Goal: Task Accomplishment & Management: Manage account settings

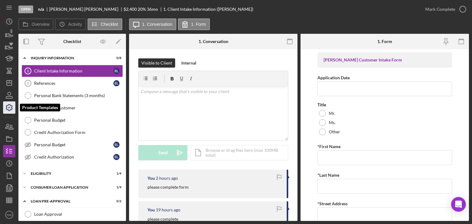
click at [10, 107] on icon "button" at bounding box center [9, 107] width 15 height 15
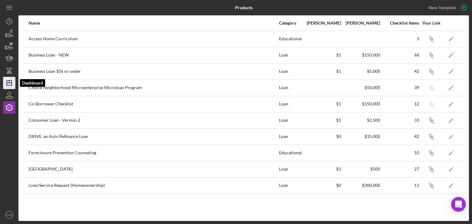
click at [9, 84] on icon "Icon/Dashboard" at bounding box center [9, 82] width 15 height 15
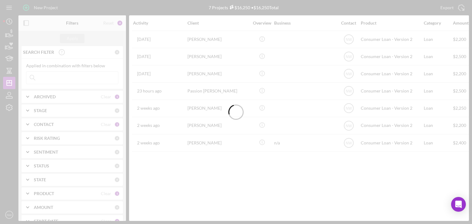
click at [6, 94] on div at bounding box center [236, 112] width 472 height 224
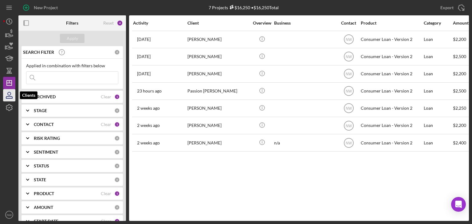
click at [6, 95] on icon "button" at bounding box center [9, 95] width 15 height 15
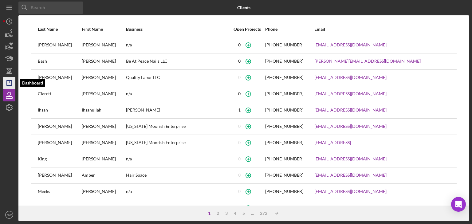
click at [8, 78] on icon "Icon/Dashboard" at bounding box center [9, 82] width 15 height 15
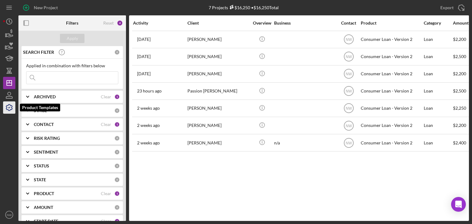
click at [9, 105] on icon "button" at bounding box center [9, 107] width 15 height 15
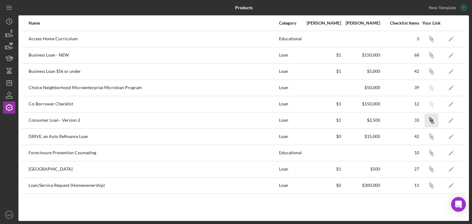
click at [429, 118] on icon "Icon/Link" at bounding box center [431, 120] width 14 height 14
click at [10, 84] on icon "Icon/Dashboard" at bounding box center [9, 82] width 15 height 15
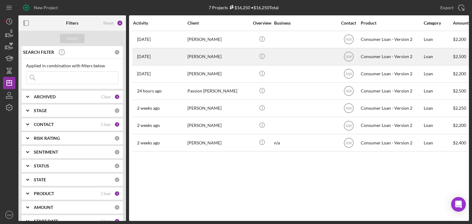
click at [192, 59] on div "[PERSON_NAME]" at bounding box center [217, 57] width 61 height 16
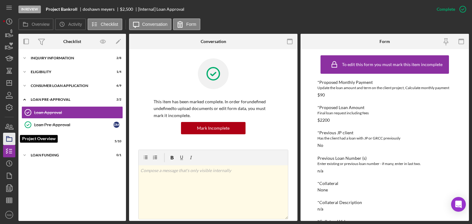
click at [10, 138] on icon "button" at bounding box center [9, 138] width 15 height 15
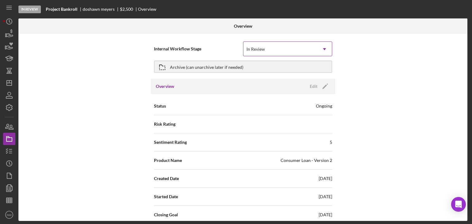
click at [323, 52] on icon "Icon/Dropdown Arrow" at bounding box center [324, 49] width 15 height 15
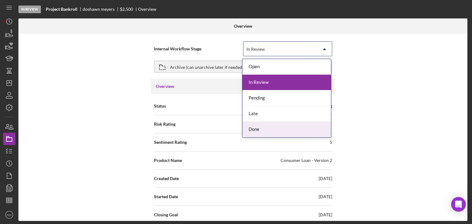
click at [282, 125] on div "Done" at bounding box center [286, 130] width 88 height 16
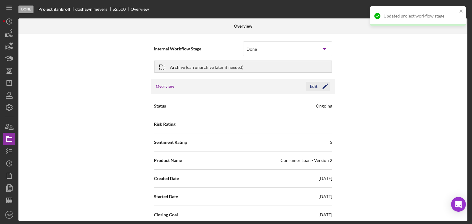
click at [320, 85] on icon "Icon/Edit" at bounding box center [324, 86] width 15 height 15
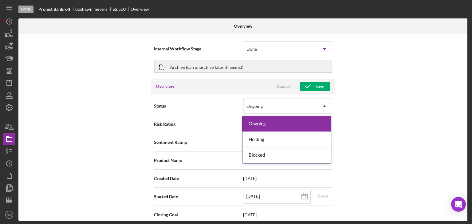
click at [288, 104] on div "Ongoing" at bounding box center [280, 106] width 74 height 14
type textarea "Thank you for your application to [PERSON_NAME]! Please login to see what we st…"
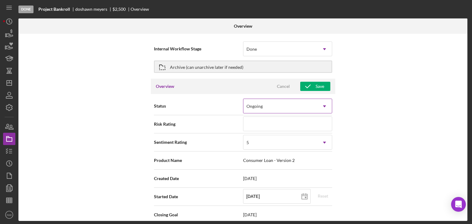
click at [275, 104] on div "Ongoing" at bounding box center [280, 106] width 74 height 14
click at [214, 66] on div "Archive (can unarchive later if needed)" at bounding box center [206, 66] width 73 height 11
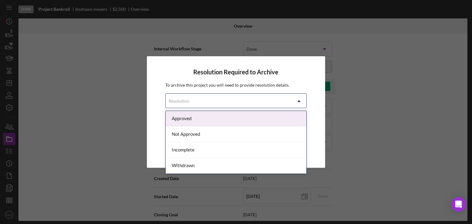
click at [195, 103] on div "Resolution" at bounding box center [229, 101] width 126 height 14
click at [188, 117] on div "Approved" at bounding box center [236, 119] width 141 height 16
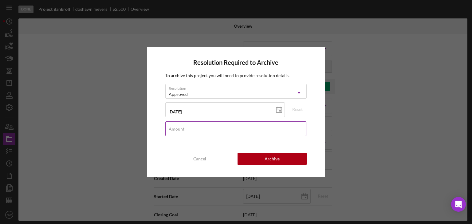
click at [190, 132] on input "Amount" at bounding box center [235, 128] width 141 height 15
type input "$2,200"
click at [264, 156] on button "Archive" at bounding box center [272, 159] width 69 height 12
type textarea "Thank you for your application to [PERSON_NAME]! Please login to see what we st…"
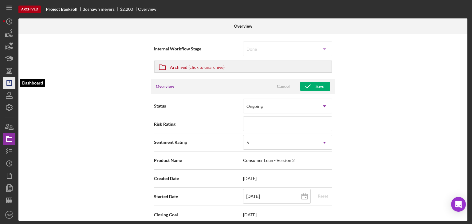
click at [11, 84] on icon "Icon/Dashboard" at bounding box center [9, 82] width 15 height 15
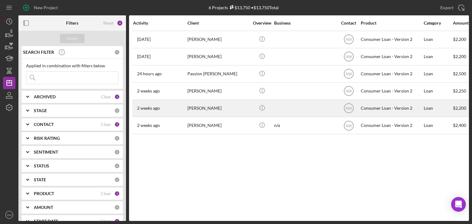
click at [205, 108] on div "[PERSON_NAME]" at bounding box center [217, 108] width 61 height 16
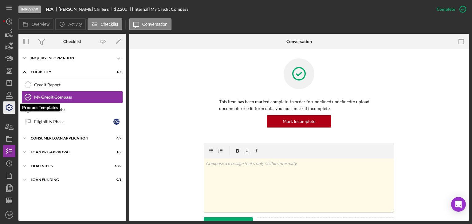
click at [8, 109] on icon "button" at bounding box center [9, 107] width 6 height 6
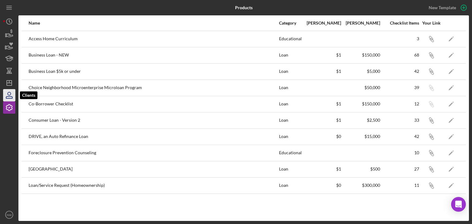
click at [10, 95] on icon "button" at bounding box center [9, 95] width 15 height 15
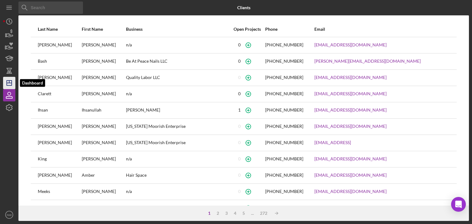
click at [10, 79] on icon "Icon/Dashboard" at bounding box center [9, 82] width 15 height 15
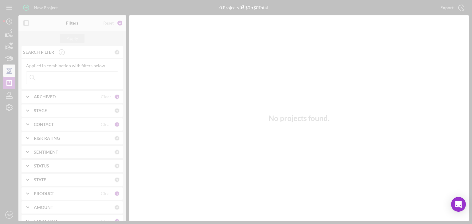
click at [10, 73] on div at bounding box center [236, 112] width 472 height 224
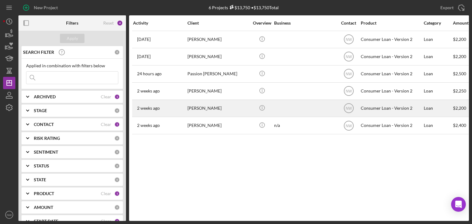
click at [206, 108] on div "[PERSON_NAME]" at bounding box center [217, 108] width 61 height 16
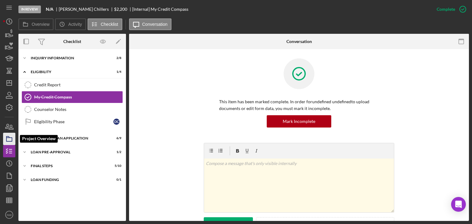
click at [9, 138] on icon "button" at bounding box center [9, 138] width 15 height 15
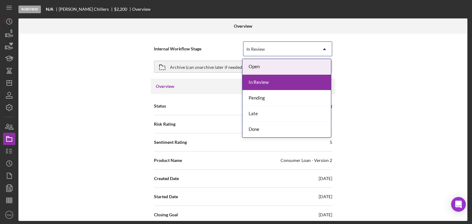
click at [274, 45] on div "In Review" at bounding box center [280, 49] width 74 height 14
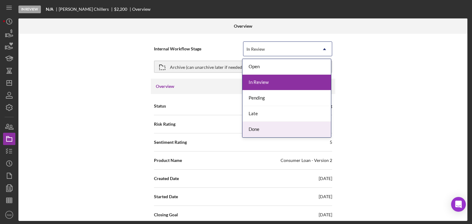
click at [261, 124] on div "Done" at bounding box center [286, 130] width 88 height 16
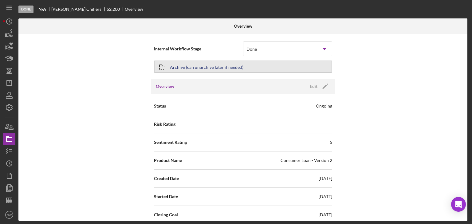
click at [202, 68] on div "Archive (can unarchive later if needed)" at bounding box center [206, 66] width 73 height 11
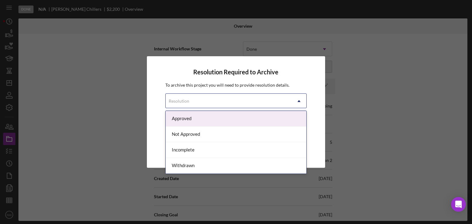
click at [203, 99] on div "Resolution" at bounding box center [229, 101] width 126 height 14
click at [188, 117] on div "Approved" at bounding box center [236, 119] width 141 height 16
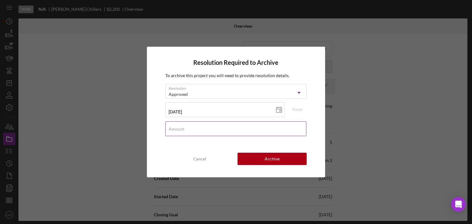
click at [189, 127] on div "Amount" at bounding box center [236, 128] width 142 height 15
type input "$2,200"
click at [277, 158] on div "Archive" at bounding box center [272, 159] width 15 height 12
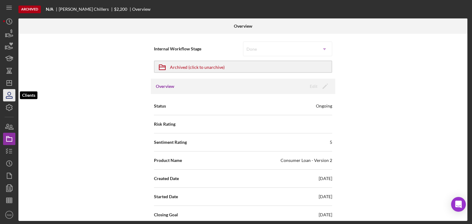
click at [8, 95] on icon "button" at bounding box center [9, 93] width 3 height 3
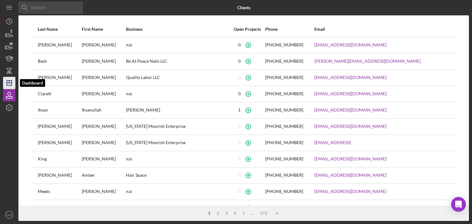
click at [11, 84] on icon "Icon/Dashboard" at bounding box center [9, 82] width 15 height 15
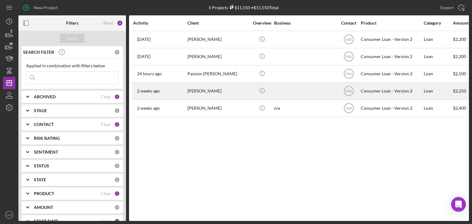
click at [204, 89] on div "[PERSON_NAME]" at bounding box center [217, 91] width 61 height 16
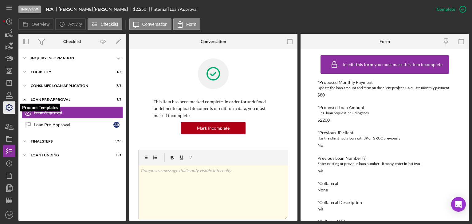
click at [13, 109] on icon "button" at bounding box center [9, 107] width 15 height 15
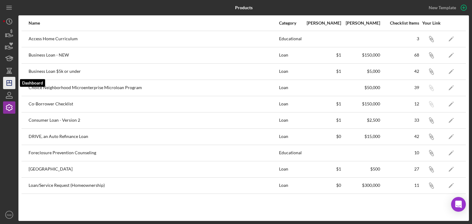
click at [10, 83] on line "button" at bounding box center [9, 83] width 5 height 0
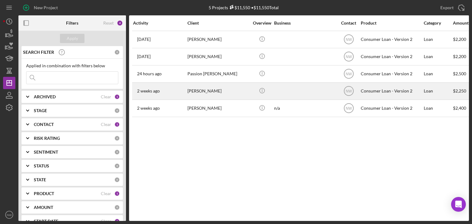
click at [200, 90] on div "[PERSON_NAME]" at bounding box center [217, 91] width 61 height 16
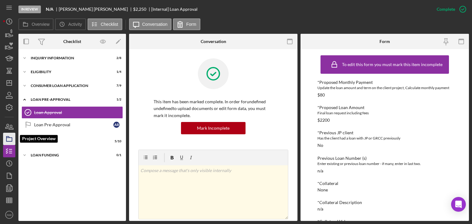
click at [9, 135] on icon "button" at bounding box center [9, 138] width 15 height 15
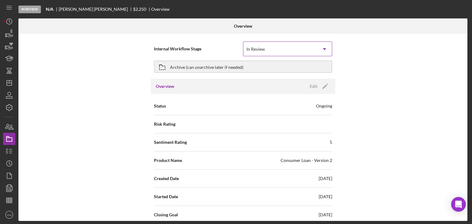
click at [257, 53] on div "In Review" at bounding box center [280, 49] width 74 height 14
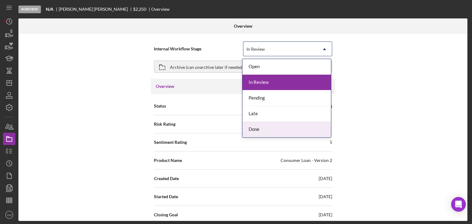
click at [258, 128] on div "Done" at bounding box center [286, 130] width 88 height 16
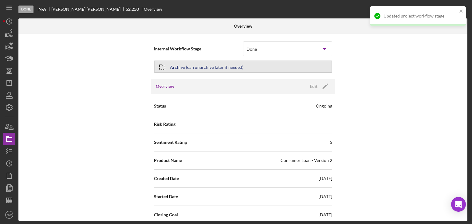
click at [218, 65] on div "Archive (can unarchive later if needed)" at bounding box center [206, 66] width 73 height 11
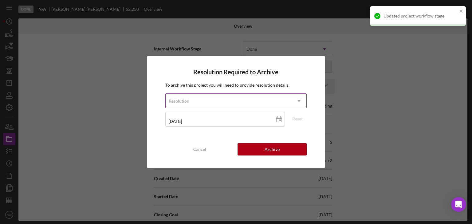
click at [230, 94] on div "Resolution" at bounding box center [229, 101] width 126 height 14
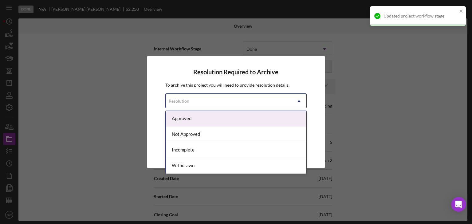
click at [204, 120] on div "Approved" at bounding box center [236, 119] width 141 height 16
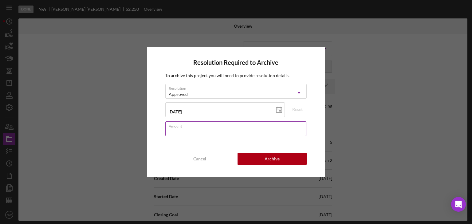
click at [194, 129] on input "Amount" at bounding box center [235, 128] width 141 height 15
type input "$2,200"
click at [252, 160] on button "Archive" at bounding box center [272, 159] width 69 height 12
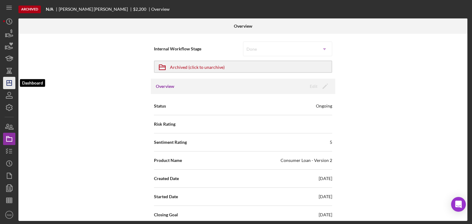
click at [10, 82] on icon "Icon/Dashboard" at bounding box center [9, 82] width 15 height 15
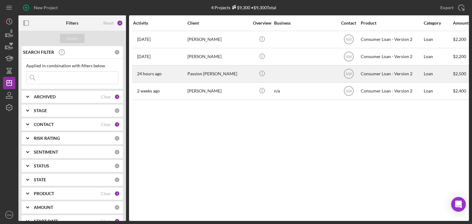
click at [193, 74] on div "Passion [PERSON_NAME]" at bounding box center [217, 74] width 61 height 16
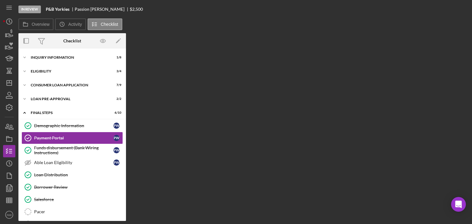
scroll to position [3, 0]
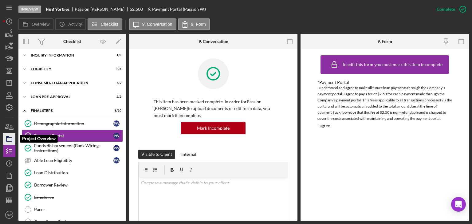
click at [7, 136] on polygon "button" at bounding box center [7, 136] width 3 height 1
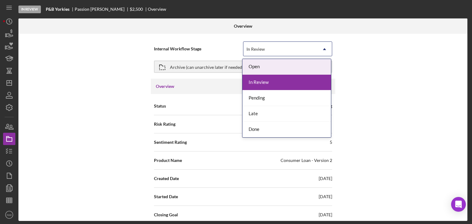
click at [248, 49] on div "In Review" at bounding box center [255, 49] width 18 height 5
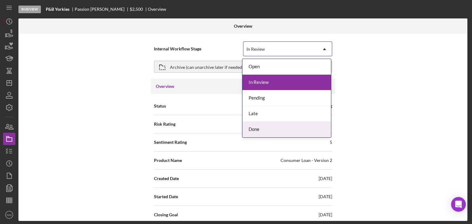
drag, startPoint x: 256, startPoint y: 127, endPoint x: 253, endPoint y: 121, distance: 6.1
click at [255, 124] on div "Done" at bounding box center [286, 130] width 88 height 16
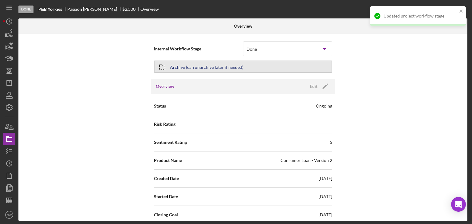
click at [231, 66] on div "Archive (can unarchive later if needed)" at bounding box center [206, 66] width 73 height 11
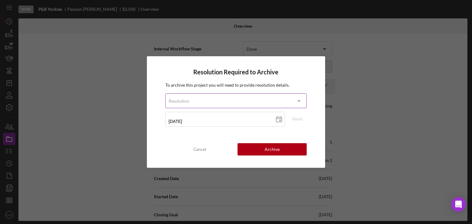
click at [213, 98] on div "Resolution" at bounding box center [229, 101] width 126 height 14
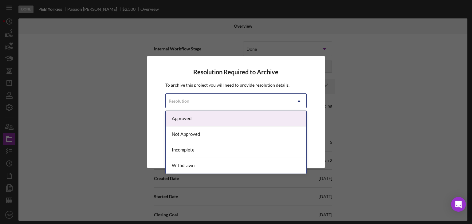
click at [200, 116] on div "Approved" at bounding box center [236, 119] width 141 height 16
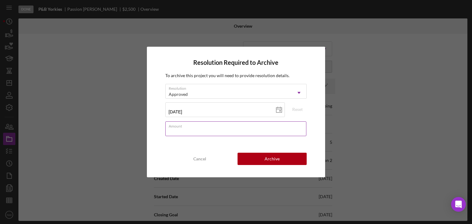
click at [208, 126] on div "Amount" at bounding box center [236, 128] width 142 height 15
type input "$2,200"
click at [247, 158] on button "Archive" at bounding box center [272, 159] width 69 height 12
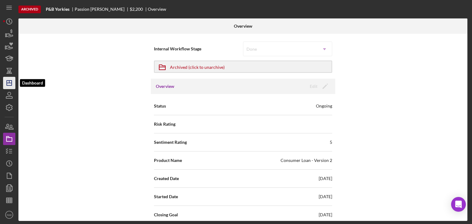
click at [11, 84] on icon "Icon/Dashboard" at bounding box center [9, 82] width 15 height 15
